Goal: Task Accomplishment & Management: Manage account settings

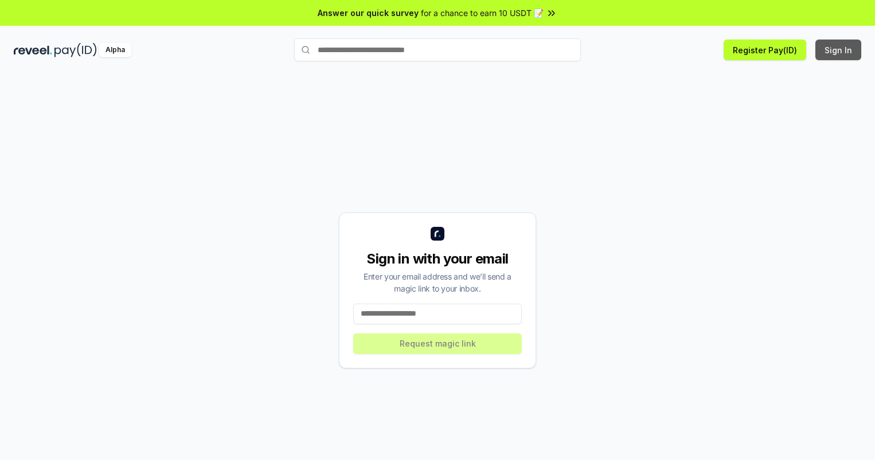
click at [839, 50] on button "Sign In" at bounding box center [838, 50] width 46 height 21
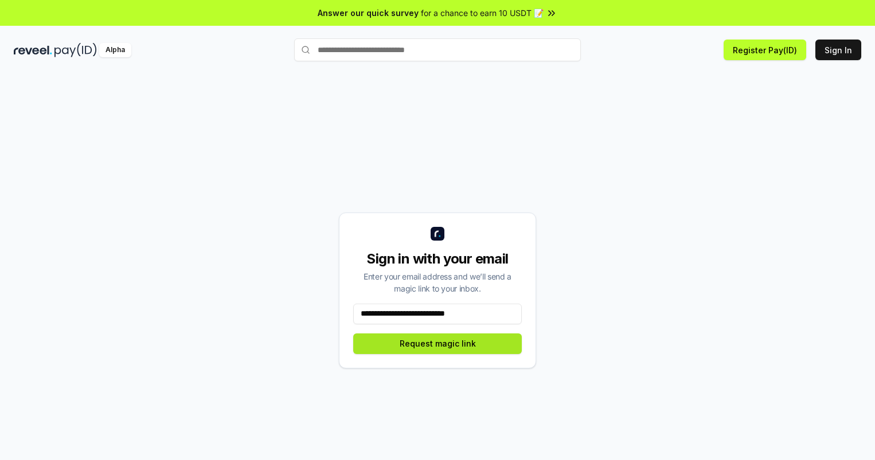
type input "**********"
click at [438, 344] on button "Request magic link" at bounding box center [437, 344] width 169 height 21
